Goal: Task Accomplishment & Management: Manage account settings

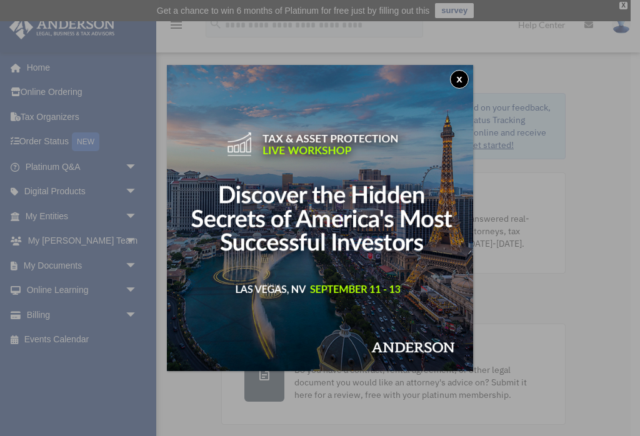
click at [455, 69] on img at bounding box center [320, 218] width 306 height 306
click at [461, 79] on button "x" at bounding box center [459, 79] width 19 height 19
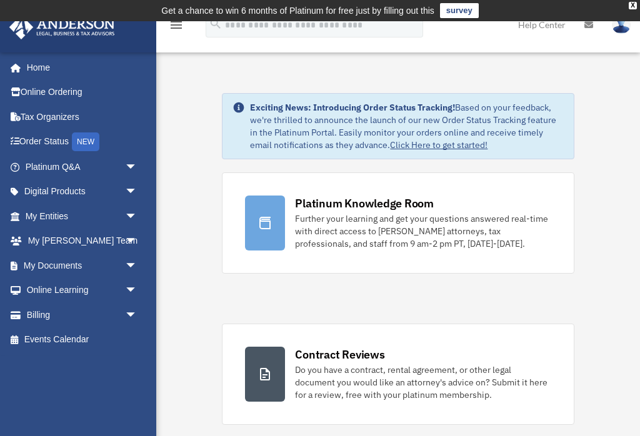
click at [96, 266] on link "My Documents arrow_drop_down" at bounding box center [82, 265] width 147 height 25
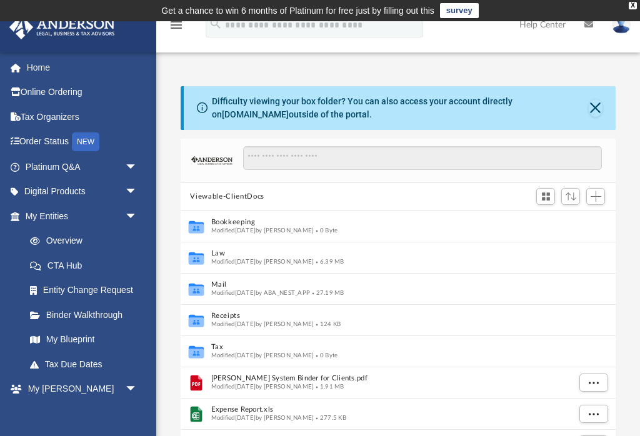
scroll to position [284, 435]
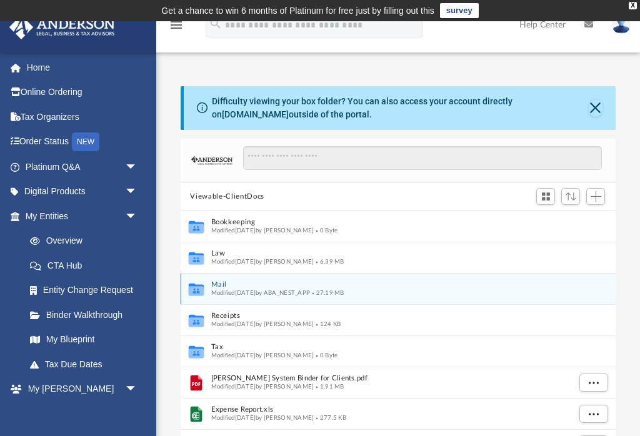
click at [222, 283] on button "Mail" at bounding box center [390, 285] width 358 height 8
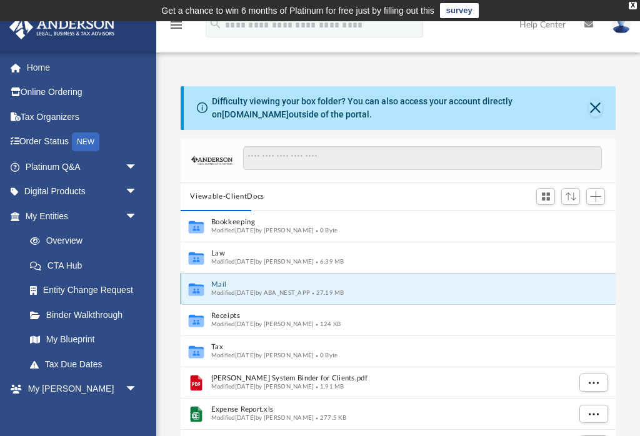
click at [212, 290] on span "Modified yesterday by ABA_NEST_APP" at bounding box center [260, 293] width 99 height 6
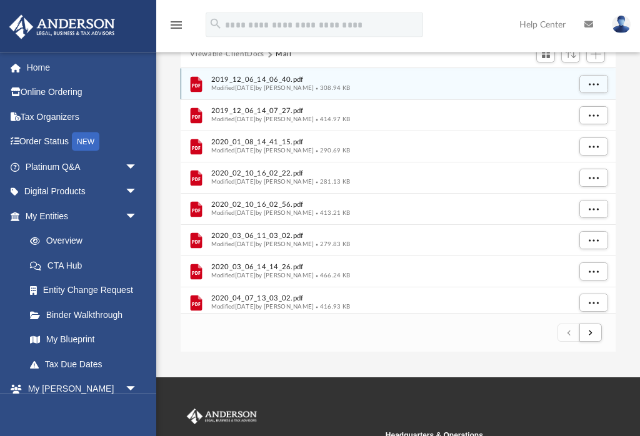
scroll to position [143, 0]
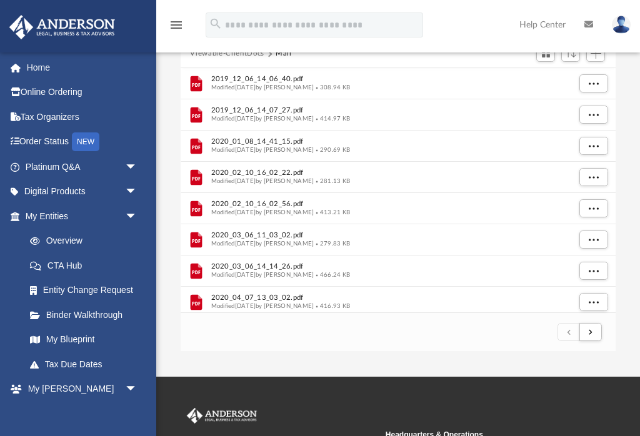
click at [600, 333] on button "submit" at bounding box center [590, 332] width 22 height 18
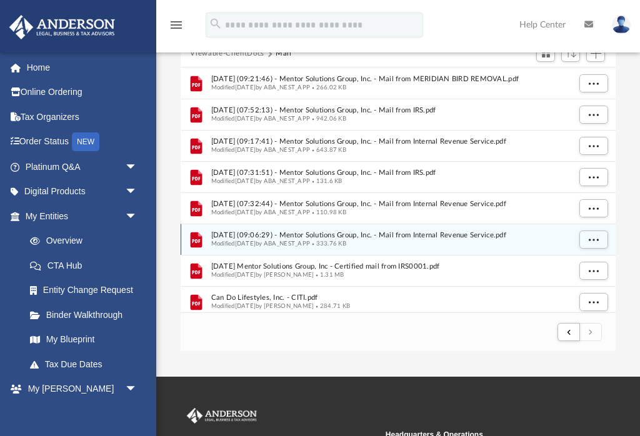
click at [184, 239] on div "File 2025.08.12 (09:06:29) - Mentor Solutions Group, Inc. - Mail from Internal …" at bounding box center [399, 239] width 436 height 31
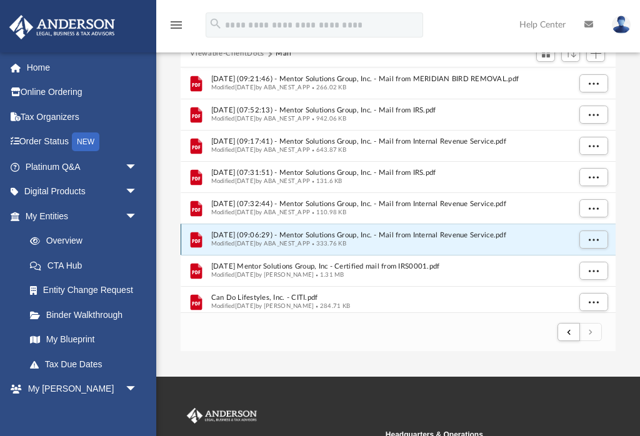
click at [588, 242] on span "More options" at bounding box center [593, 239] width 10 height 7
click at [586, 263] on li "Preview" at bounding box center [582, 264] width 36 height 13
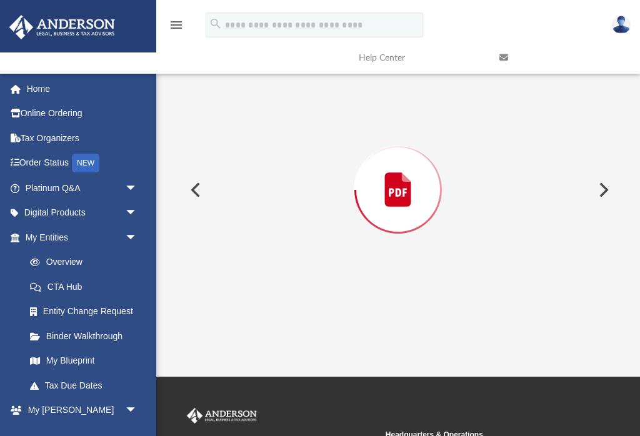
click at [586, 272] on div "Preview" at bounding box center [399, 189] width 436 height 322
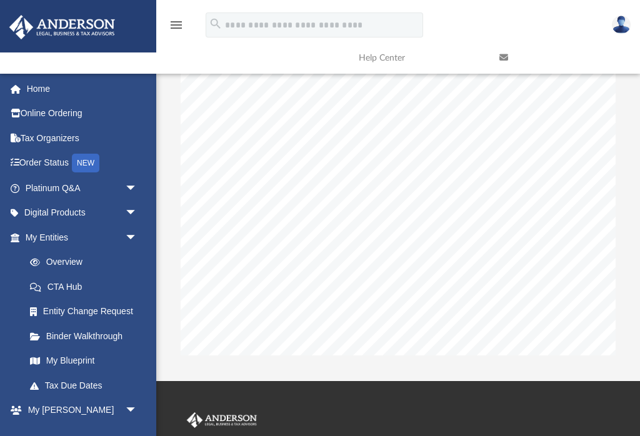
scroll to position [0, 0]
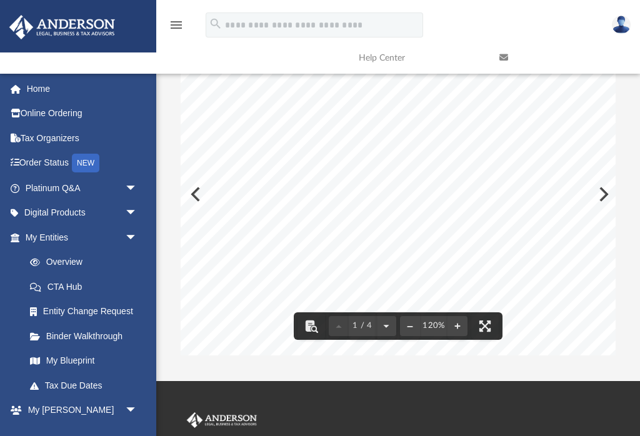
click at [184, 197] on div "Page 1" at bounding box center [486, 436] width 611 height 789
click at [194, 196] on div "Page 1" at bounding box center [486, 436] width 611 height 789
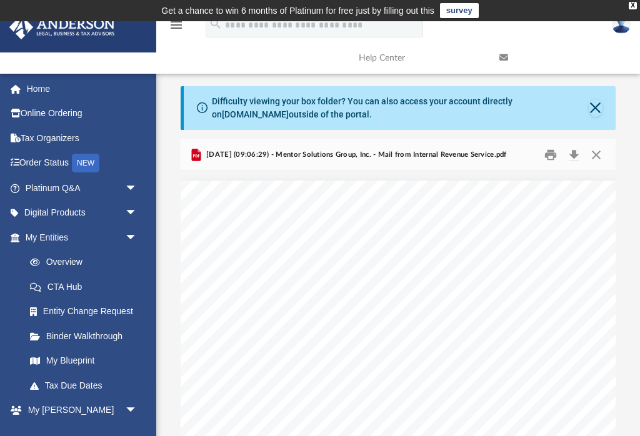
click at [545, 154] on button "Print" at bounding box center [550, 154] width 25 height 19
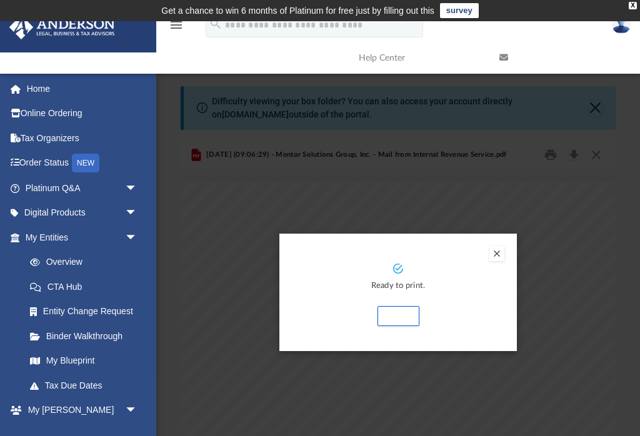
click at [497, 251] on button "Preview" at bounding box center [496, 253] width 15 height 15
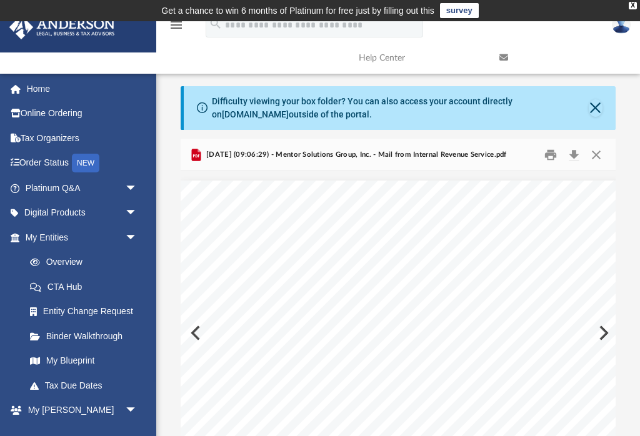
click at [585, 155] on button "Close" at bounding box center [596, 154] width 22 height 19
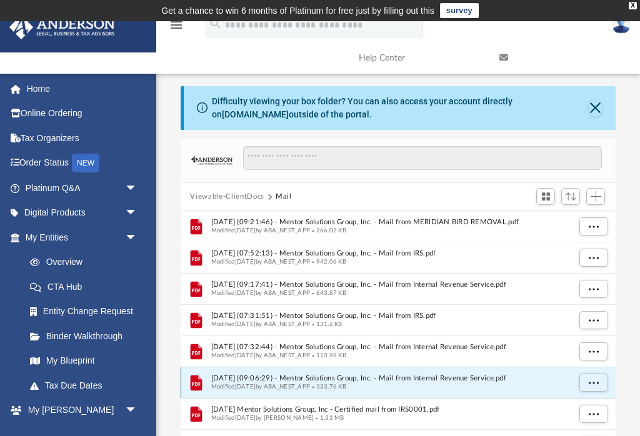
click at [500, 376] on span "2025.08.12 (09:06:29) - Mentor Solutions Group, Inc. - Mail from Internal Reven…" at bounding box center [390, 379] width 358 height 8
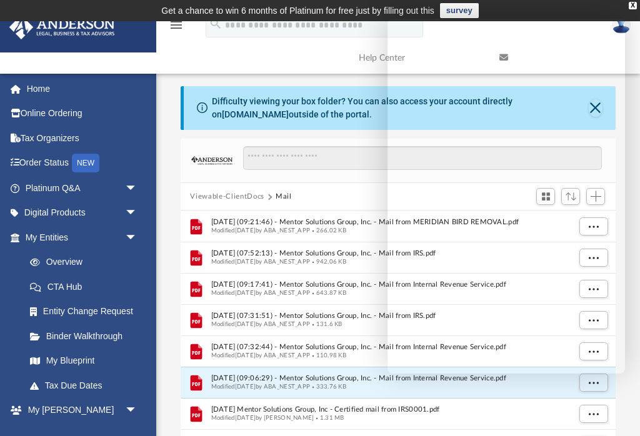
click at [339, 181] on div at bounding box center [417, 164] width 370 height 36
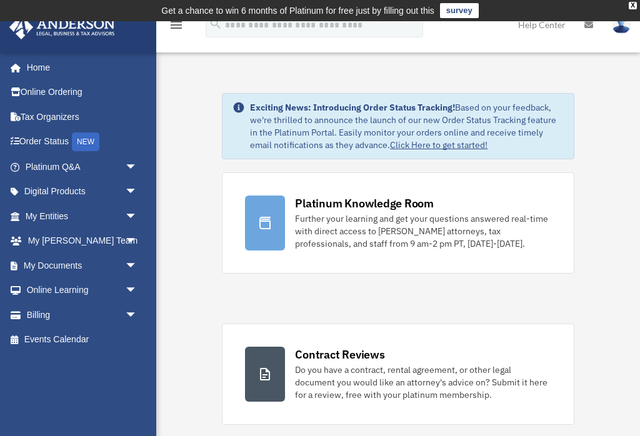
click at [127, 257] on span "arrow_drop_down" at bounding box center [137, 266] width 25 height 26
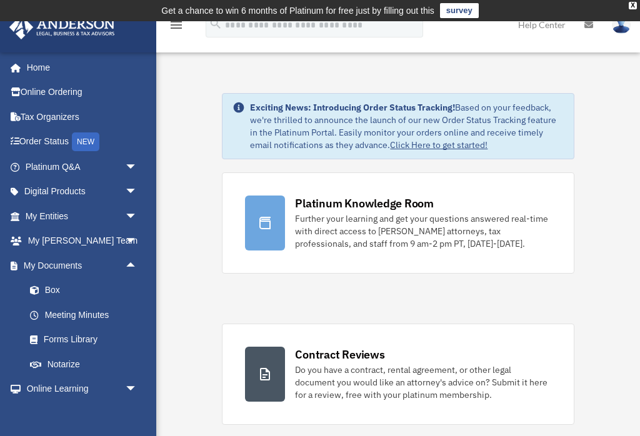
click at [75, 260] on link "My Documents arrow_drop_up" at bounding box center [82, 265] width 147 height 25
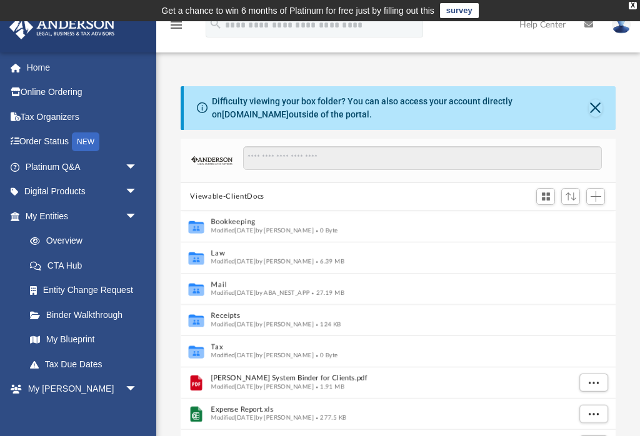
scroll to position [284, 435]
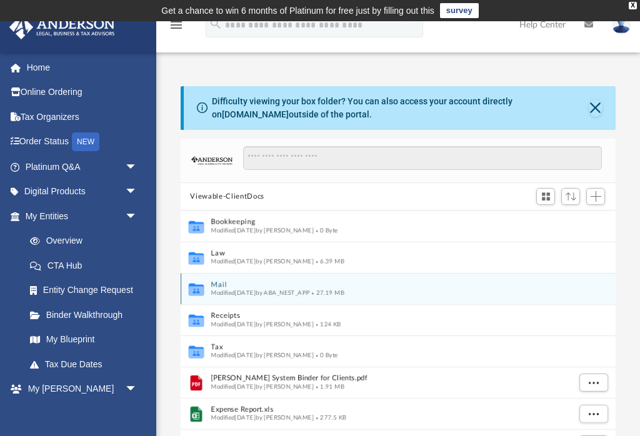
click at [333, 284] on button "Mail" at bounding box center [390, 285] width 358 height 8
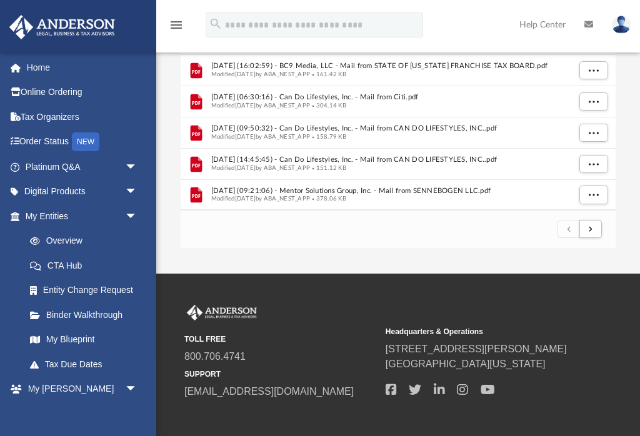
scroll to position [277, 0]
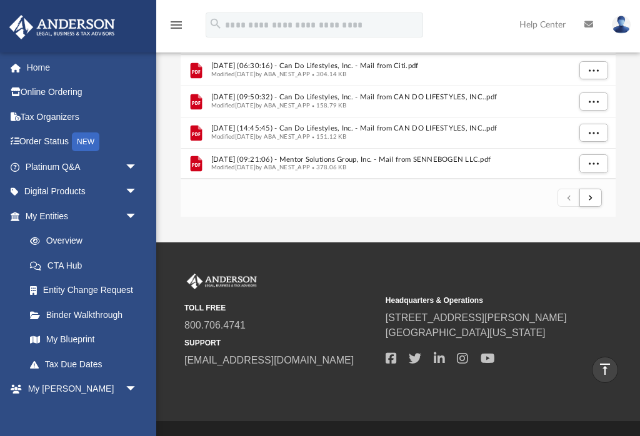
click at [596, 194] on button "submit" at bounding box center [590, 198] width 22 height 18
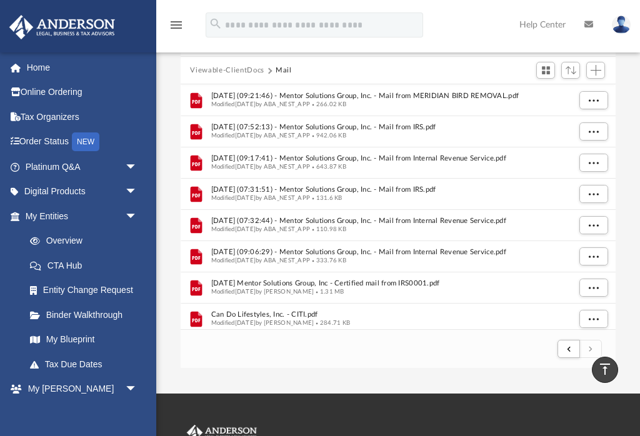
scroll to position [126, 0]
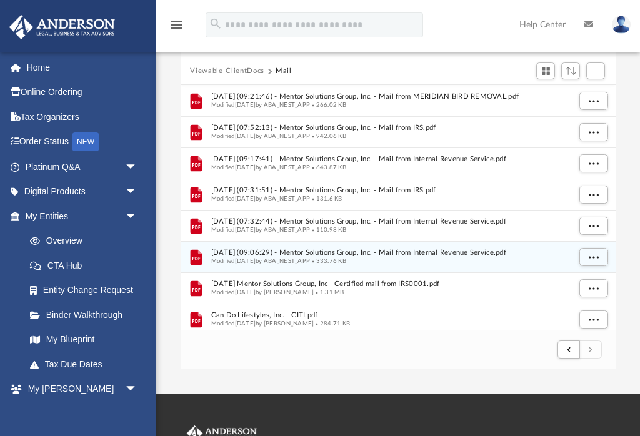
click at [593, 255] on span "More options" at bounding box center [593, 257] width 10 height 7
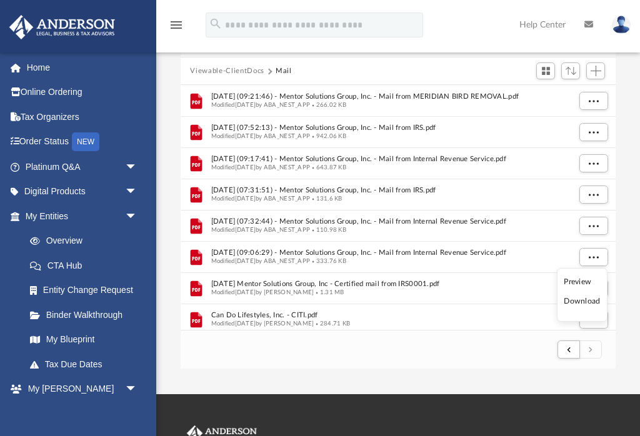
click at [588, 303] on li "Download" at bounding box center [582, 301] width 36 height 13
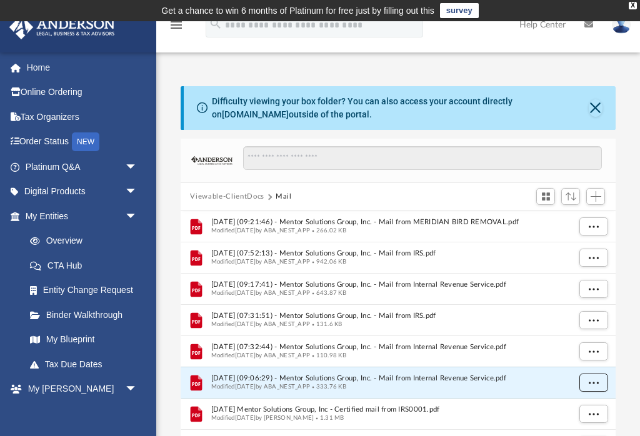
scroll to position [0, 0]
click at [34, 62] on link "Home" at bounding box center [82, 67] width 147 height 25
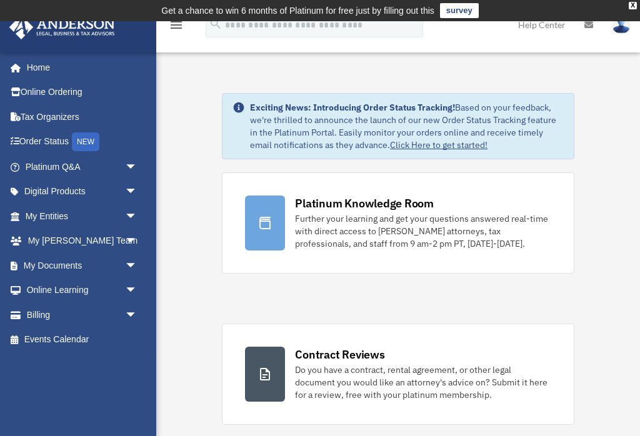
click at [184, 21] on td "Get a chance to win 6 months of Platinum for free just by filling out this surv…" at bounding box center [320, 10] width 640 height 21
click at [179, 29] on icon "menu" at bounding box center [176, 24] width 15 height 15
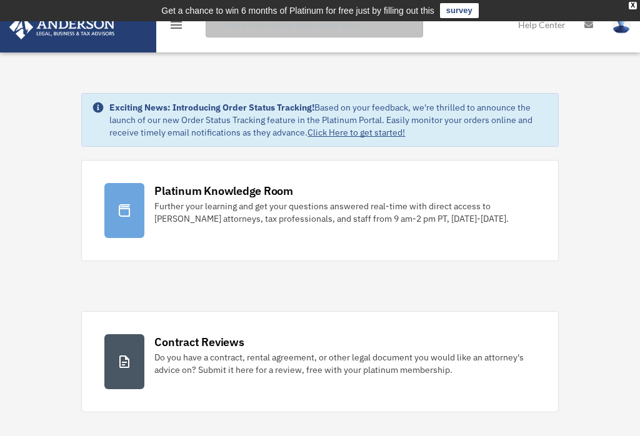
click at [277, 26] on input "search" at bounding box center [314, 24] width 217 height 25
type input "********"
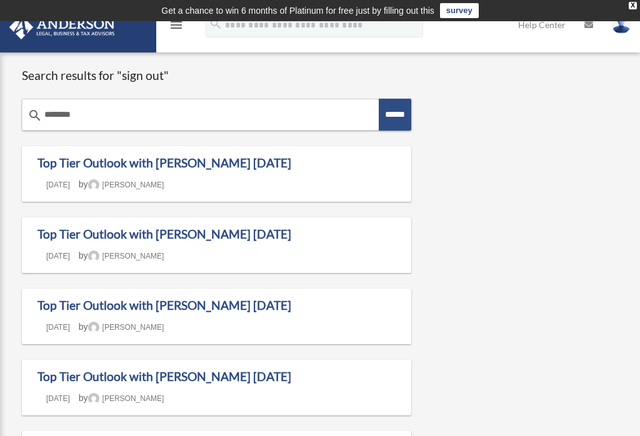
click at [172, 24] on icon "menu" at bounding box center [176, 24] width 15 height 15
click at [117, 22] on img at bounding box center [62, 27] width 113 height 24
click at [75, 37] on img at bounding box center [62, 27] width 113 height 24
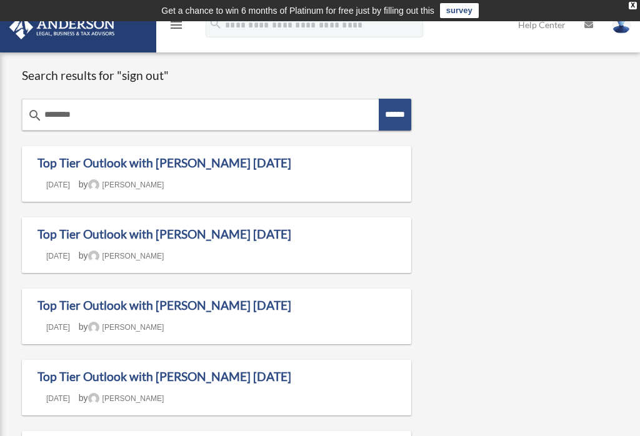
click at [79, 32] on img at bounding box center [62, 27] width 113 height 24
click at [596, 29] on link at bounding box center [588, 24] width 27 height 49
click at [594, 26] on link at bounding box center [588, 24] width 27 height 49
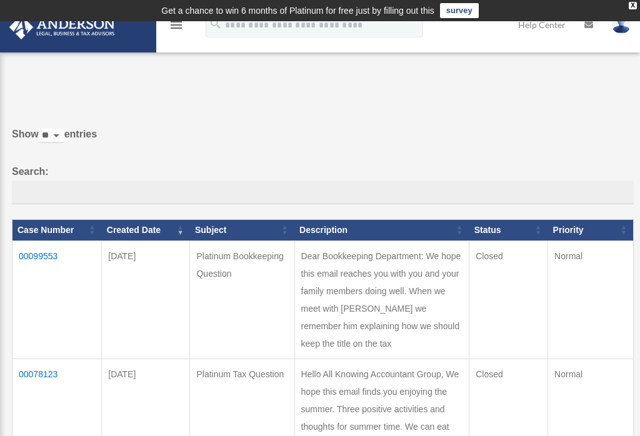
click at [628, 40] on link at bounding box center [620, 24] width 37 height 55
click at [171, 31] on icon "menu" at bounding box center [176, 24] width 15 height 15
click at [172, 32] on icon "menu" at bounding box center [176, 24] width 15 height 15
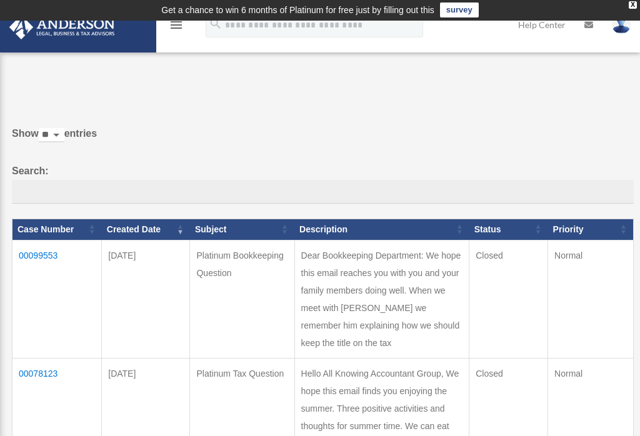
click at [67, 35] on img at bounding box center [62, 27] width 113 height 24
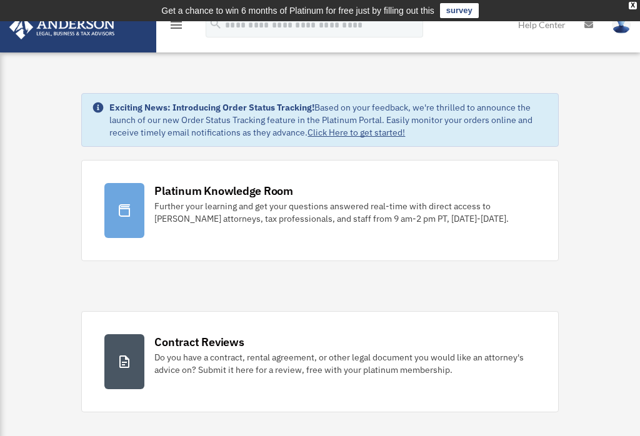
click at [169, 27] on icon "menu" at bounding box center [176, 24] width 15 height 15
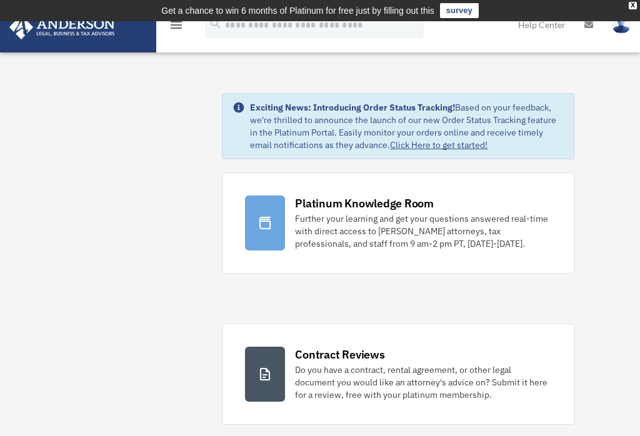
click at [177, 32] on icon "menu" at bounding box center [176, 24] width 15 height 15
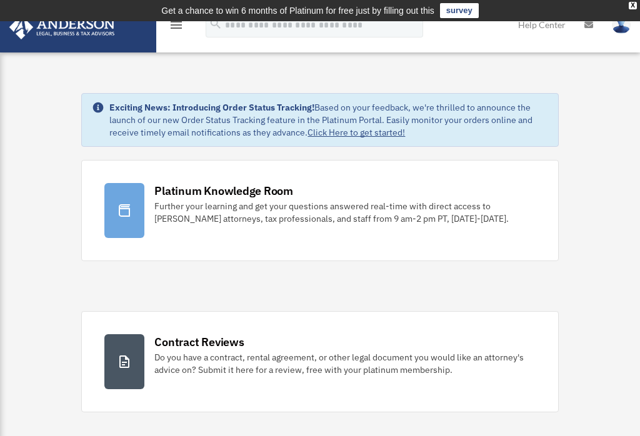
click at [173, 29] on icon "menu" at bounding box center [176, 24] width 15 height 15
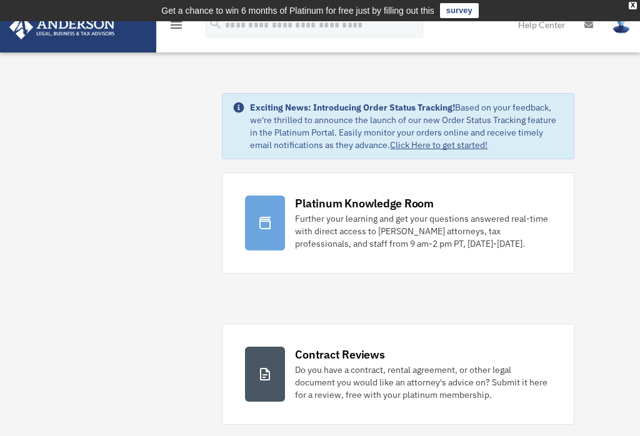
click at [182, 26] on icon "menu" at bounding box center [176, 24] width 15 height 15
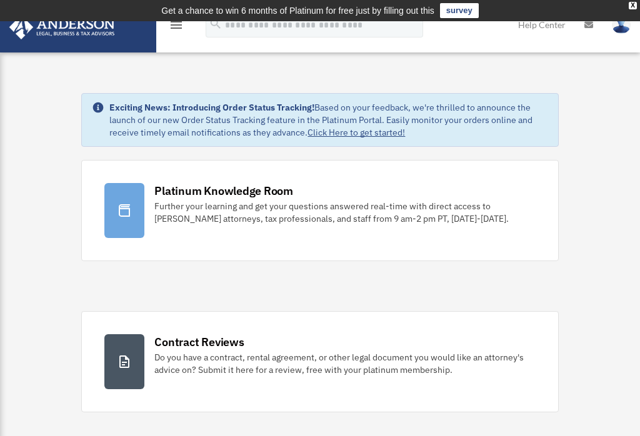
click at [169, 32] on div "menu" at bounding box center [176, 25] width 40 height 32
click at [81, 29] on img at bounding box center [62, 27] width 113 height 24
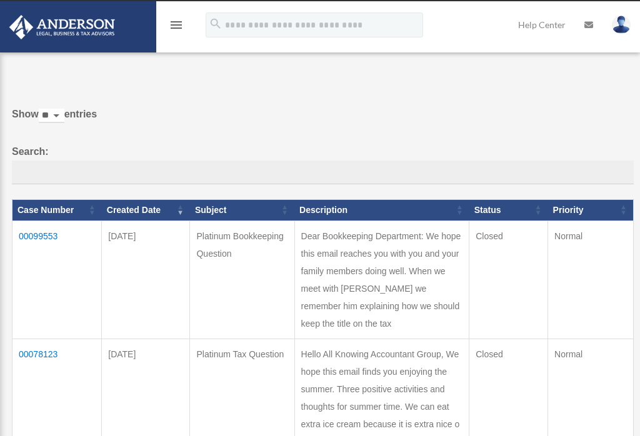
scroll to position [20, 0]
click at [178, 24] on icon "menu" at bounding box center [176, 24] width 15 height 15
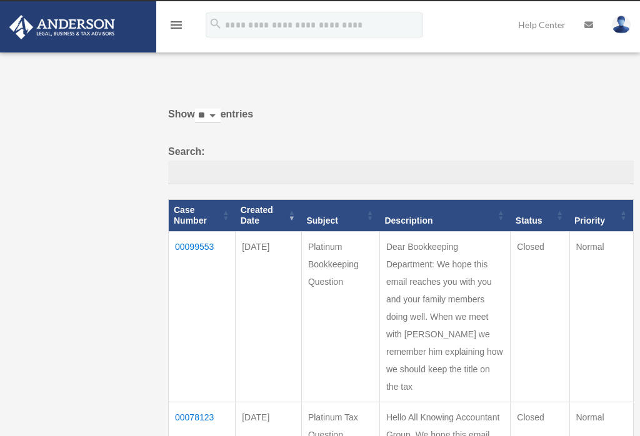
click at [79, 28] on img at bounding box center [62, 27] width 113 height 24
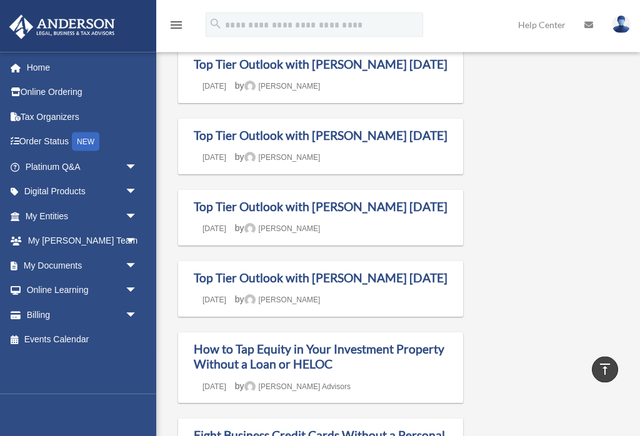
scroll to position [597, 0]
click at [626, 22] on img at bounding box center [621, 25] width 19 height 18
click at [632, 21] on link at bounding box center [620, 24] width 37 height 55
click at [588, 28] on icon at bounding box center [588, 25] width 9 height 9
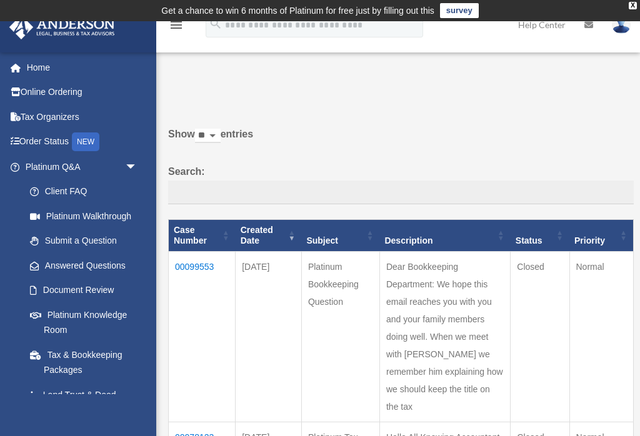
click at [607, 99] on p at bounding box center [396, 91] width 474 height 17
click at [626, 19] on td "Get a chance to win 6 months of Platinum for free just by filling out this surv…" at bounding box center [320, 10] width 640 height 21
click at [638, 4] on td "Get a chance to win 6 months of Platinum for free just by filling out this surv…" at bounding box center [320, 10] width 640 height 21
click at [639, 2] on td "Get a chance to win 6 months of Platinum for free just by filling out this surv…" at bounding box center [320, 10] width 640 height 21
click at [638, 2] on td "Get a chance to win 6 months of Platinum for free just by filling out this surv…" at bounding box center [320, 10] width 640 height 21
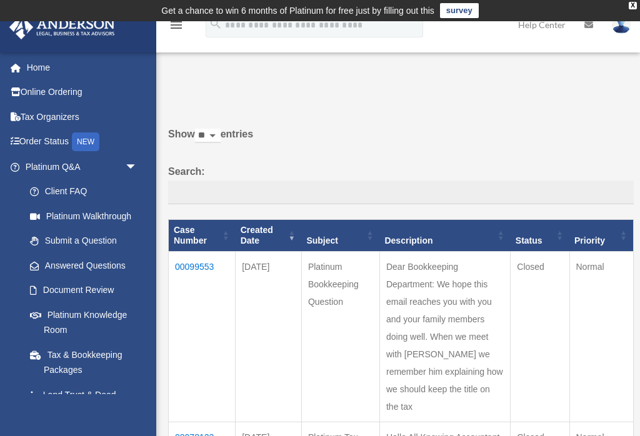
click at [639, 9] on td "Get a chance to win 6 months of Platinum for free just by filling out this surv…" at bounding box center [320, 10] width 640 height 21
click at [638, 7] on td "Get a chance to win 6 months of Platinum for free just by filling out this surv…" at bounding box center [320, 10] width 640 height 21
click at [624, 22] on img at bounding box center [621, 25] width 19 height 18
click at [405, 110] on link "Logout" at bounding box center [418, 109] width 125 height 26
